Goal: Transaction & Acquisition: Purchase product/service

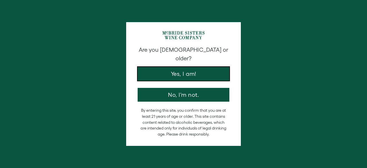
click at [188, 69] on button "Yes, I am!" at bounding box center [184, 74] width 92 height 14
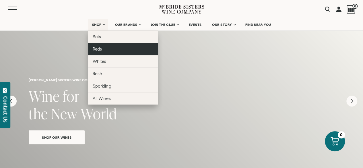
click at [102, 49] on link "Reds" at bounding box center [123, 49] width 70 height 12
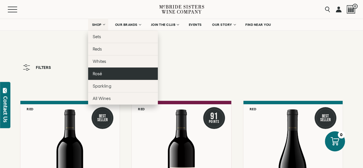
click at [106, 72] on link "Rosé" at bounding box center [123, 73] width 70 height 12
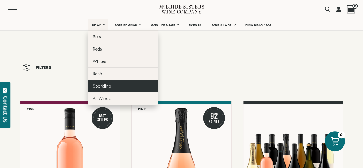
click at [105, 85] on span "Sparkling" at bounding box center [102, 85] width 18 height 5
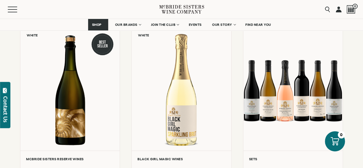
scroll to position [270, 0]
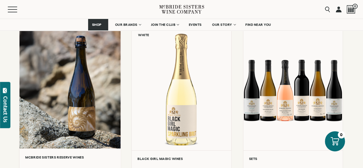
click at [80, 87] on div at bounding box center [70, 87] width 101 height 122
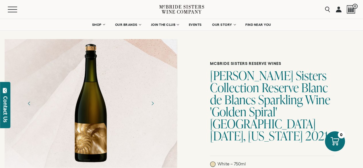
scroll to position [13, 0]
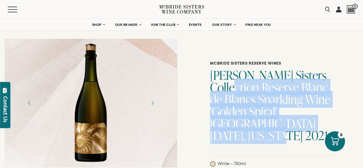
drag, startPoint x: 212, startPoint y: 85, endPoint x: 367, endPoint y: 129, distance: 161.2
copy h1 "Reserve Blanc de Blancs Sparkling Wine 'Golden Spiral' Santa Lucia Highlands, C…"
